Goal: Register for event/course

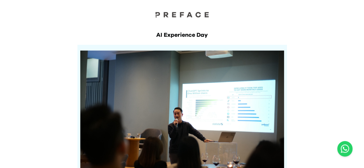
click at [184, 13] on img at bounding box center [181, 14] width 57 height 6
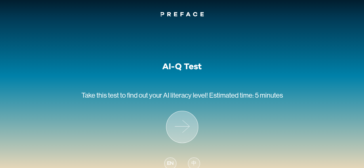
click at [186, 128] on icon at bounding box center [185, 126] width 7 height 12
